Goal: Information Seeking & Learning: Learn about a topic

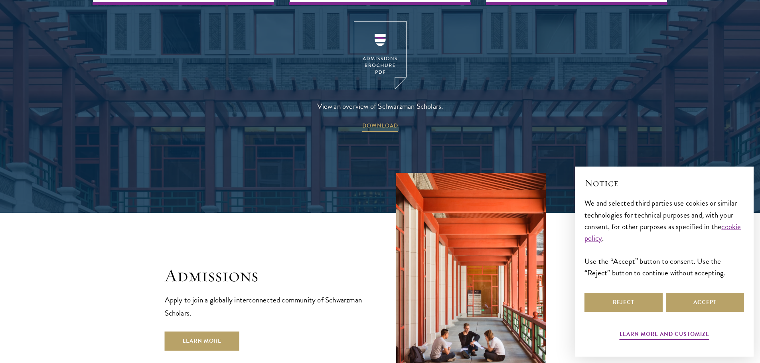
scroll to position [1236, 0]
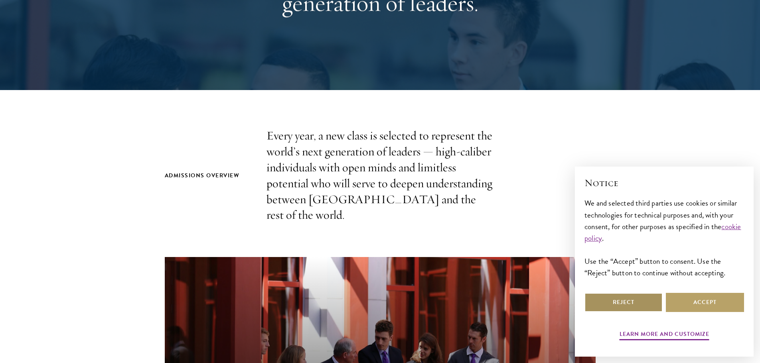
scroll to position [160, 0]
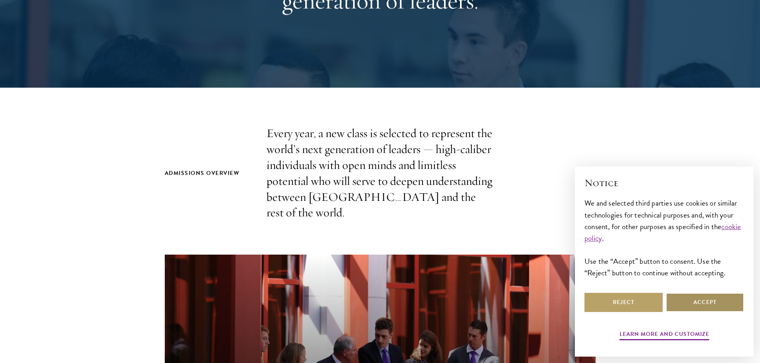
click at [697, 300] on button "Accept" at bounding box center [705, 302] width 78 height 19
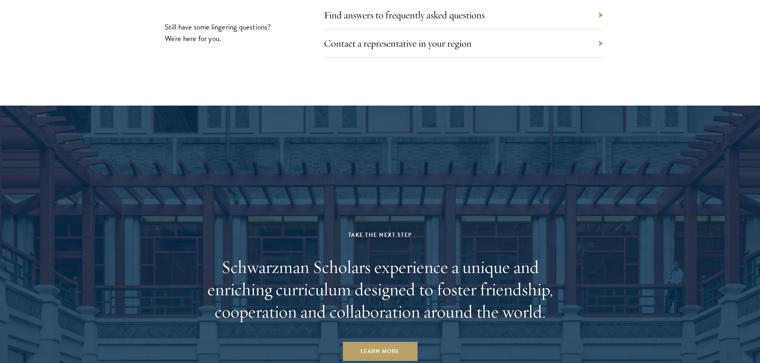
scroll to position [4028, 0]
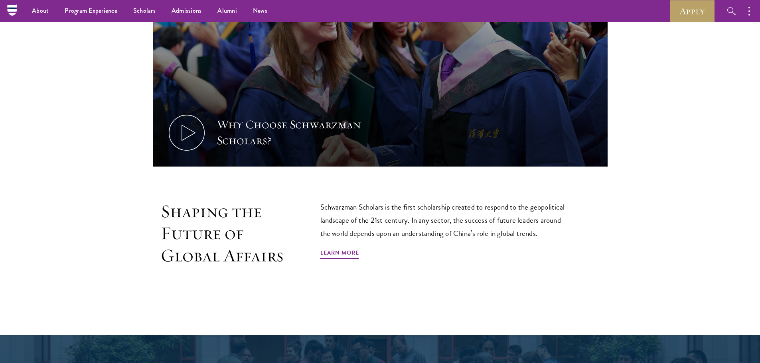
scroll to position [396, 0]
